Goal: Entertainment & Leisure: Consume media (video, audio)

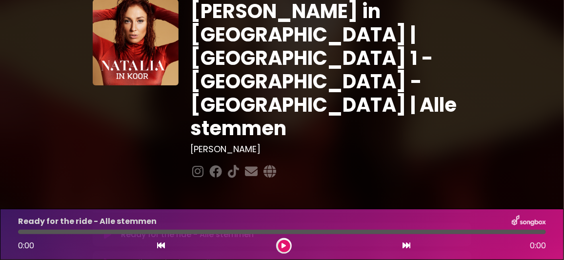
scroll to position [48, 0]
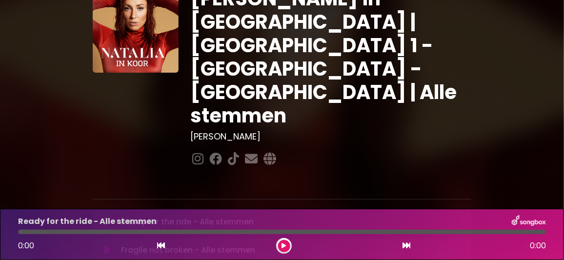
click at [107, 217] on icon at bounding box center [107, 222] width 7 height 10
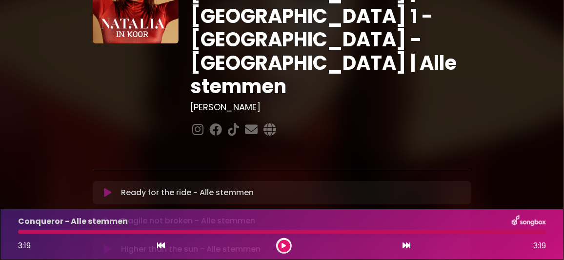
scroll to position [146, 0]
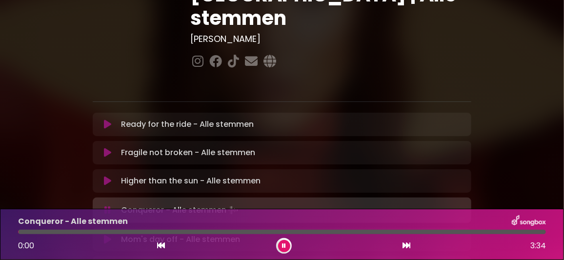
click at [108, 205] on icon at bounding box center [107, 210] width 6 height 10
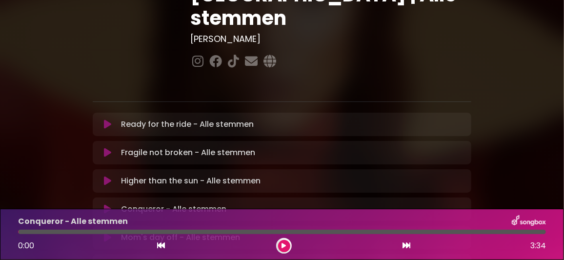
click at [106, 204] on icon at bounding box center [107, 209] width 7 height 10
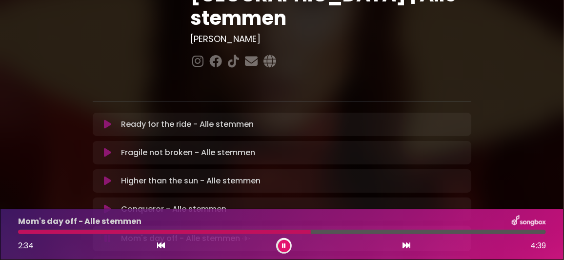
click at [357, 233] on div at bounding box center [282, 232] width 528 height 4
click at [380, 233] on div at bounding box center [282, 232] width 528 height 4
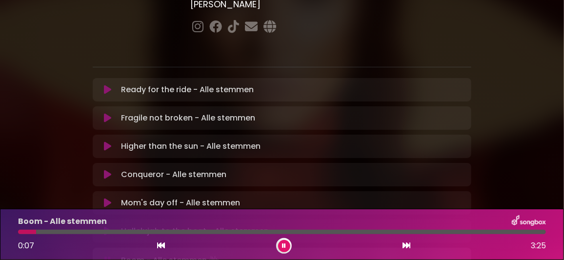
scroll to position [195, 0]
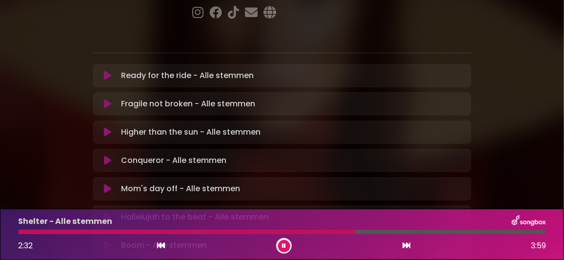
click at [424, 231] on div at bounding box center [282, 232] width 528 height 4
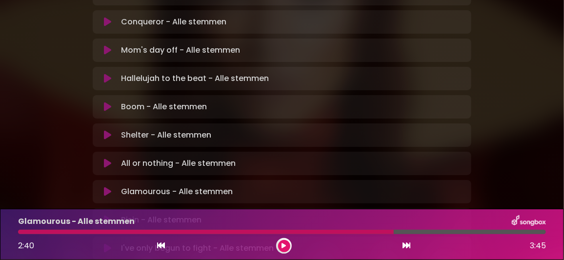
scroll to position [341, 0]
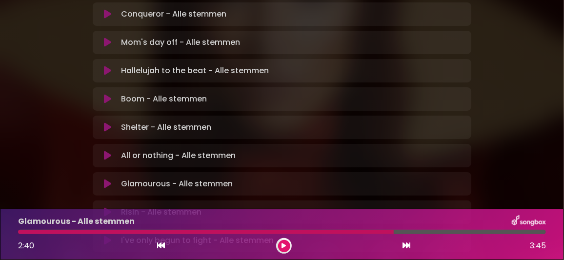
click at [108, 207] on icon at bounding box center [107, 212] width 7 height 10
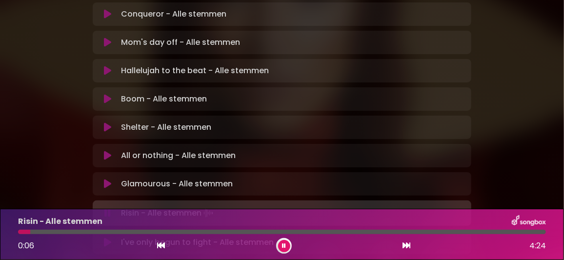
click at [127, 230] on div at bounding box center [282, 232] width 528 height 4
